Goal: Communication & Community: Answer question/provide support

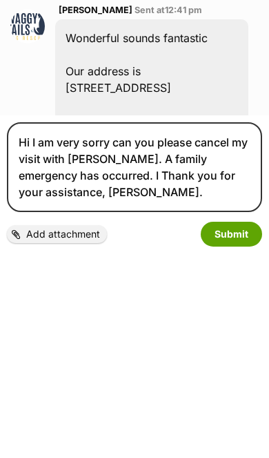
click at [65, 327] on textarea "Hi I am very sorry can you please cancel my visit with [PERSON_NAME]. A family …" at bounding box center [134, 372] width 255 height 90
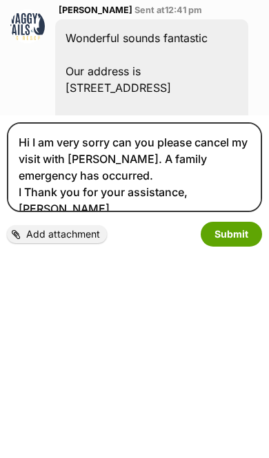
click at [23, 327] on textarea "Hi I am very sorry can you please cancel my visit with [PERSON_NAME]. A family …" at bounding box center [134, 372] width 255 height 90
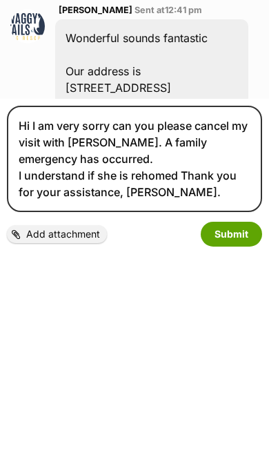
click at [154, 310] on textarea "Hi I am very sorry can you please cancel my visit with [PERSON_NAME]. A family …" at bounding box center [134, 363] width 255 height 106
click at [142, 310] on textarea "Hi I am very sorry can you please cancel my visit with [PERSON_NAME]. A family …" at bounding box center [134, 363] width 255 height 106
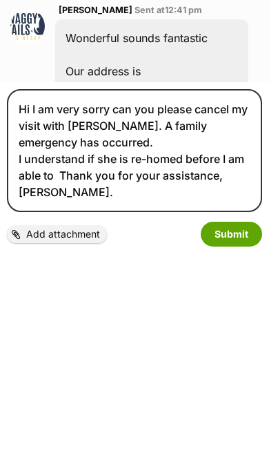
click at [36, 293] on textarea "Hi I am very sorry can you please cancel my visit with [PERSON_NAME]. A family …" at bounding box center [134, 354] width 255 height 123
click at [25, 293] on textarea "Hi I am very sorry can you please cancel my visit with [PERSON_NAME]. A family …" at bounding box center [134, 354] width 255 height 123
click at [29, 293] on textarea "Hi I am very sorry can you please cancel my visit with [PERSON_NAME]. A family …" at bounding box center [134, 354] width 255 height 123
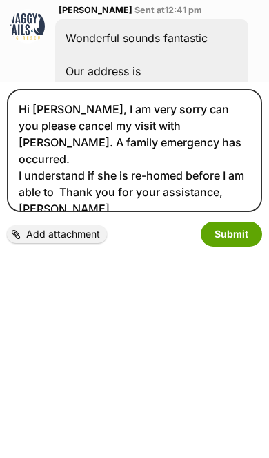
click at [58, 293] on textarea "Hi [PERSON_NAME], I am very sorry can you please cancel my visit with [PERSON_N…" at bounding box center [134, 354] width 255 height 123
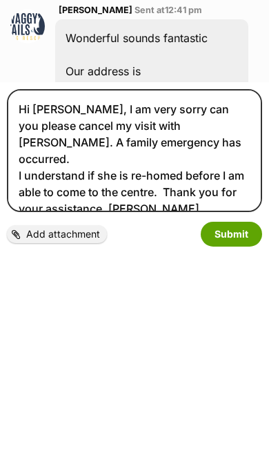
click at [49, 293] on textarea "Hi [PERSON_NAME], I am very sorry can you please cancel my visit with [PERSON_N…" at bounding box center [134, 354] width 255 height 123
click at [174, 293] on textarea "Hi [PERSON_NAME], I am very sorry can you please cancel my visit with [PERSON_N…" at bounding box center [134, 354] width 255 height 123
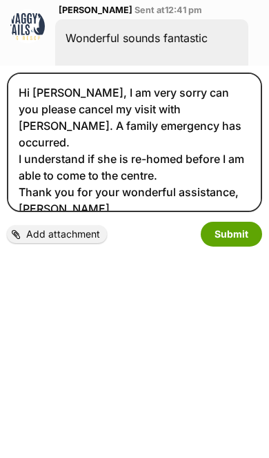
click at [174, 277] on textarea "Hi [PERSON_NAME], I am very sorry can you please cancel my visit with [PERSON_N…" at bounding box center [134, 346] width 255 height 139
click at [171, 277] on textarea "Hi [PERSON_NAME], I am very sorry can you please cancel my visit with [PERSON_N…" at bounding box center [134, 346] width 255 height 139
type textarea "Hi [PERSON_NAME], I am very sorry can you please cancel my visit with [PERSON_N…"
click at [235, 426] on button "Submit" at bounding box center [231, 438] width 61 height 25
